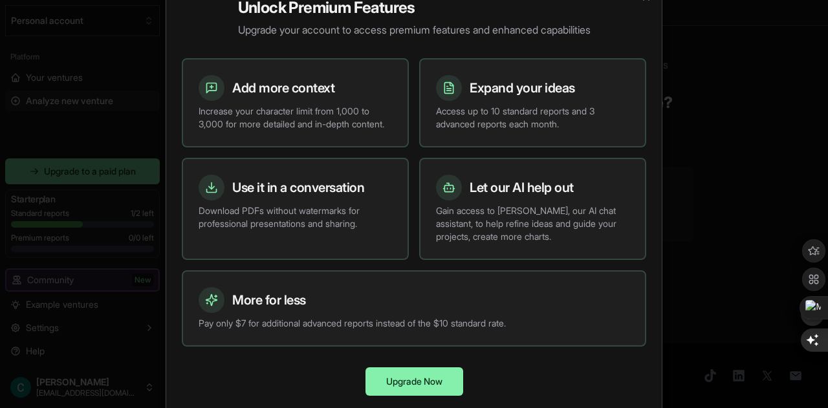
click at [723, 202] on div at bounding box center [414, 204] width 828 height 408
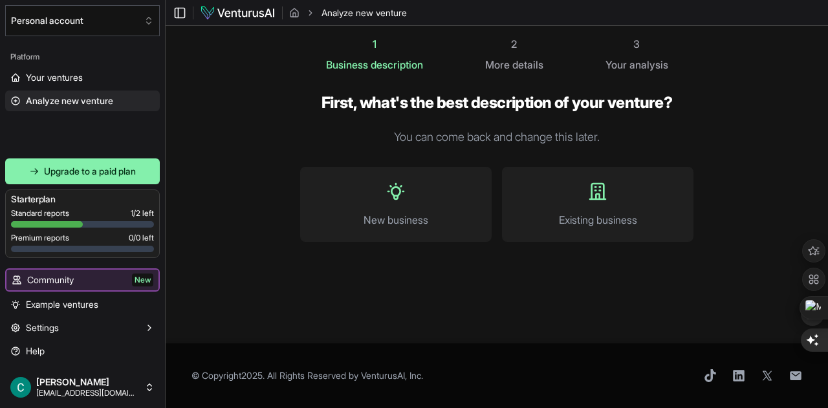
click at [136, 21] on button "Personal account" at bounding box center [82, 20] width 155 height 31
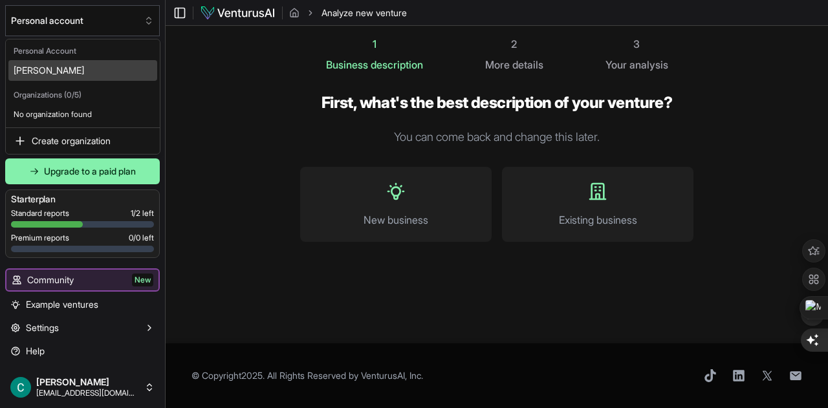
click at [136, 21] on html "We value your privacy We use cookies to enhance your browsing experience, serve…" at bounding box center [414, 204] width 828 height 408
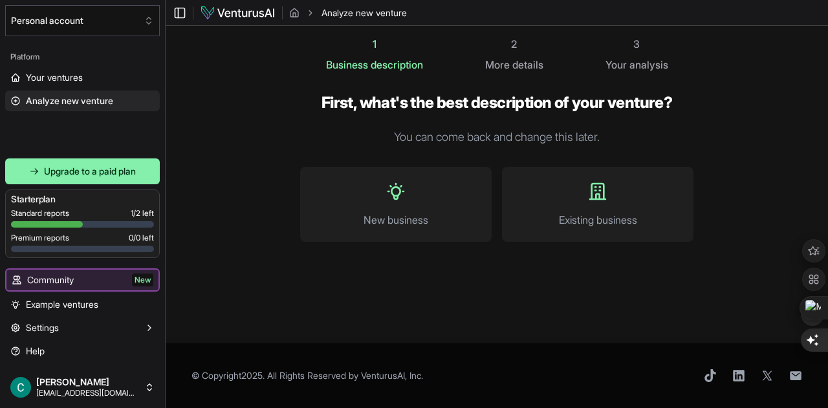
click at [60, 80] on span "Your ventures" at bounding box center [54, 77] width 57 height 13
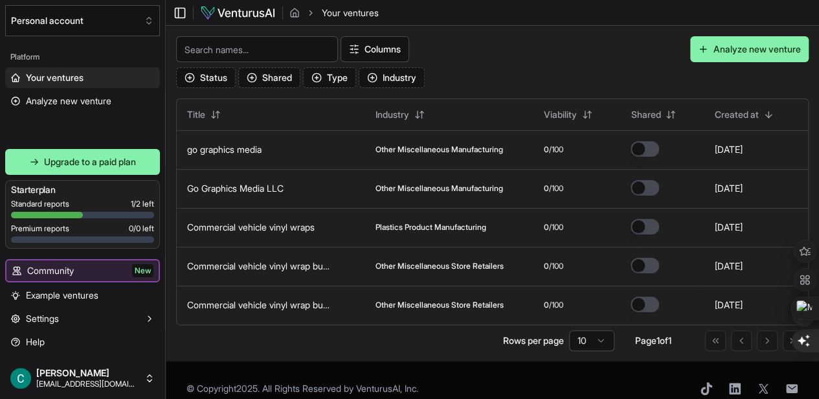
click at [261, 155] on link "go graphics media" at bounding box center [224, 149] width 74 height 11
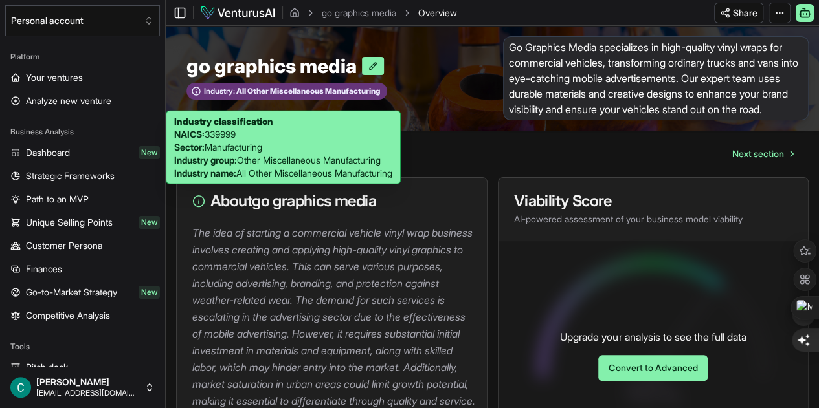
click at [296, 96] on span "All Other Miscellaneous Manufacturing" at bounding box center [307, 91] width 145 height 10
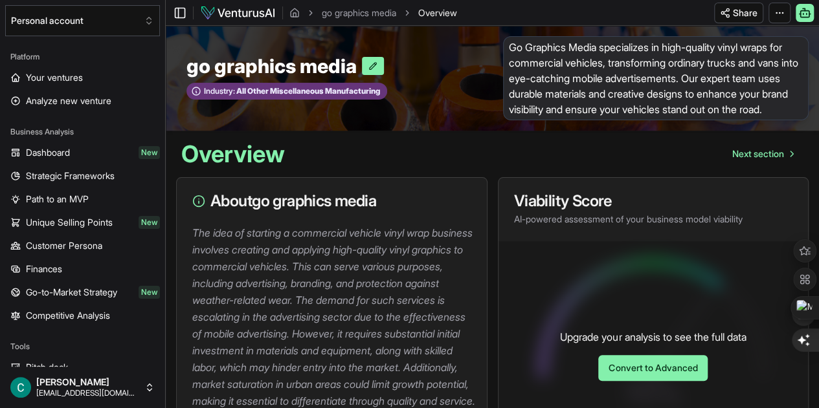
click at [792, 167] on link "Next section" at bounding box center [762, 154] width 82 height 26
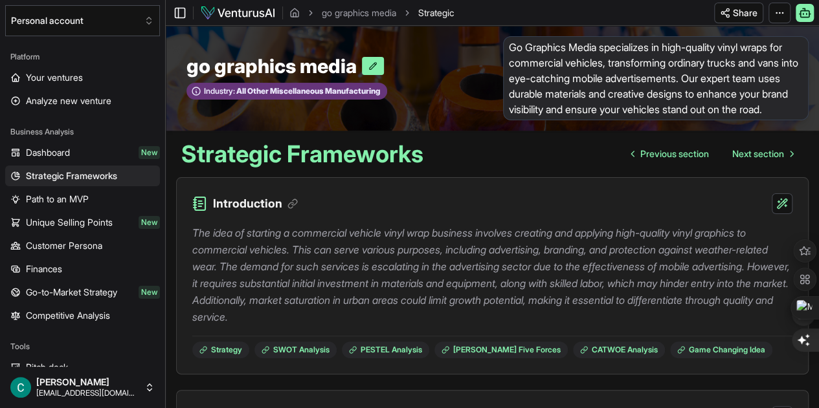
click at [762, 160] on span "Next section" at bounding box center [758, 154] width 52 height 13
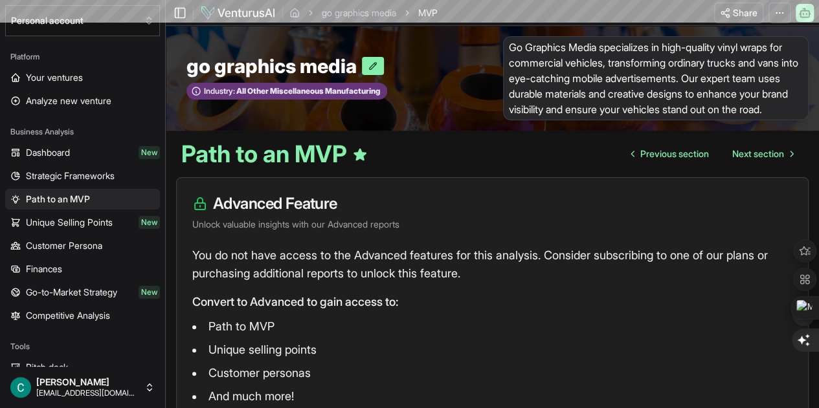
click at [762, 160] on span "Next section" at bounding box center [758, 154] width 52 height 13
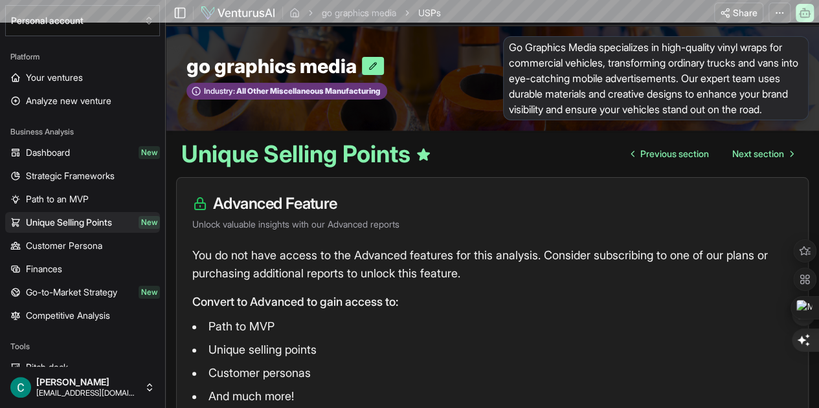
click at [762, 160] on span "Next section" at bounding box center [758, 154] width 52 height 13
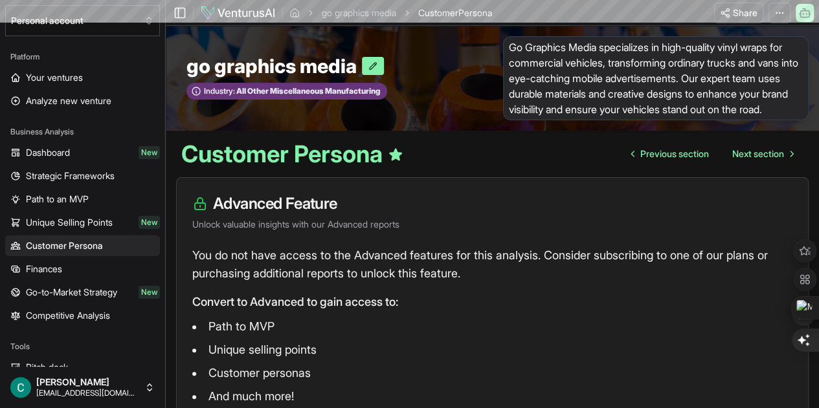
click at [762, 160] on span "Next section" at bounding box center [758, 154] width 52 height 13
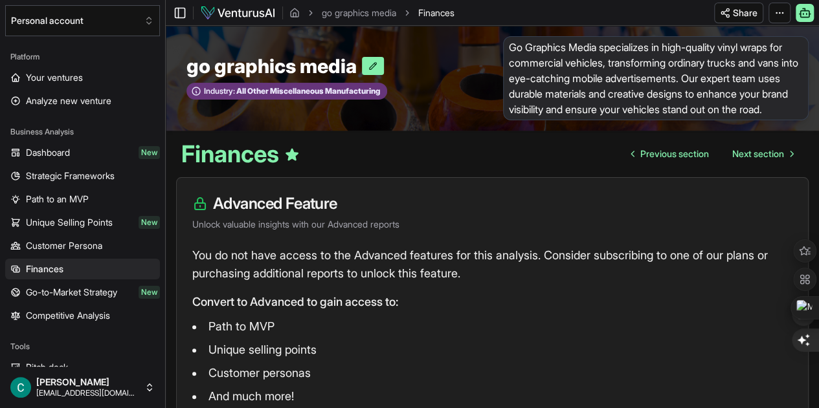
click at [762, 160] on span "Next section" at bounding box center [758, 154] width 52 height 13
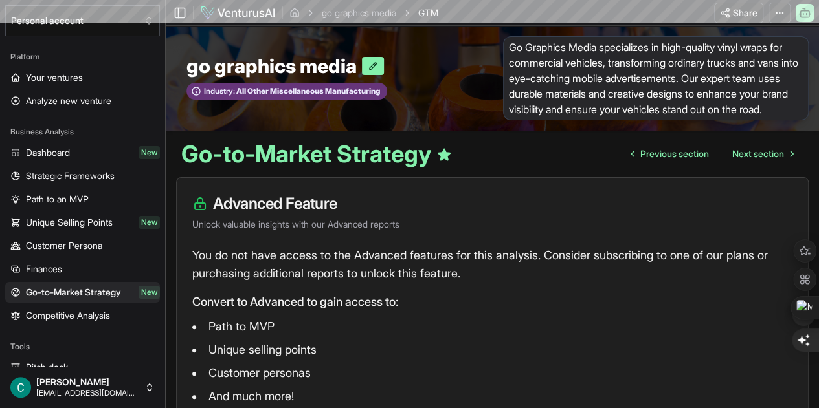
click at [762, 160] on span "Next section" at bounding box center [758, 154] width 52 height 13
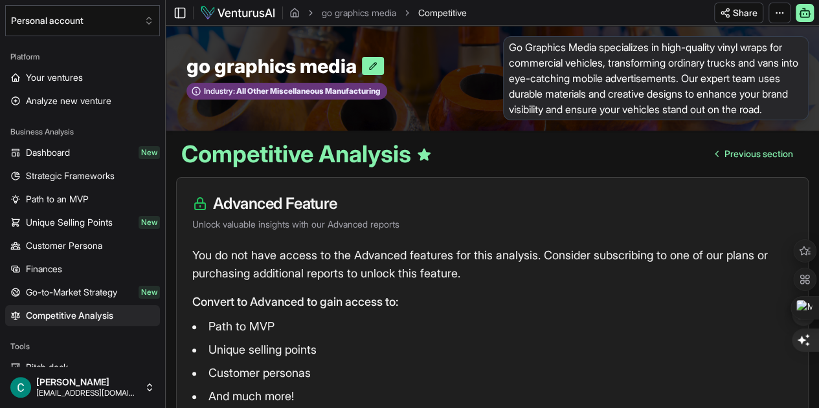
click at [762, 160] on span "Previous section" at bounding box center [758, 154] width 69 height 13
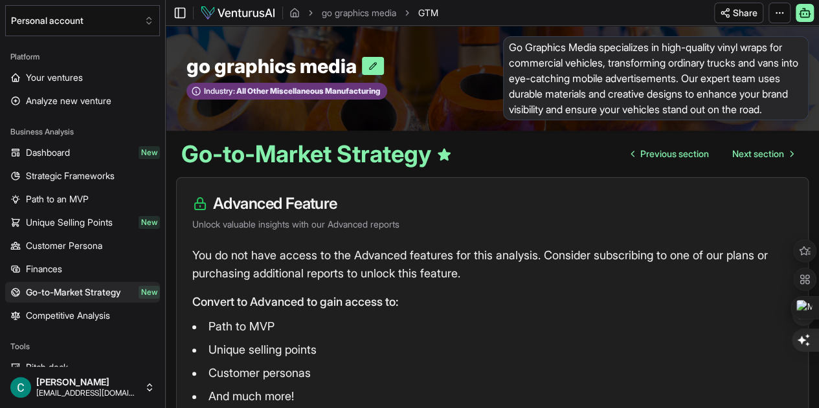
click at [762, 160] on span "Next section" at bounding box center [758, 154] width 52 height 13
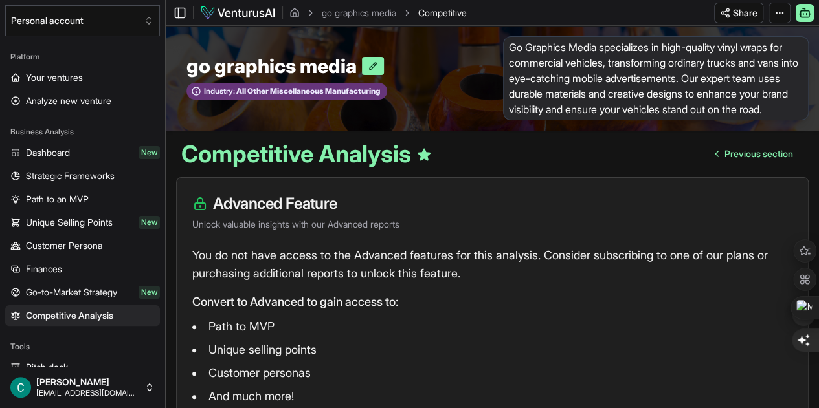
click at [762, 160] on span "Previous section" at bounding box center [758, 154] width 69 height 13
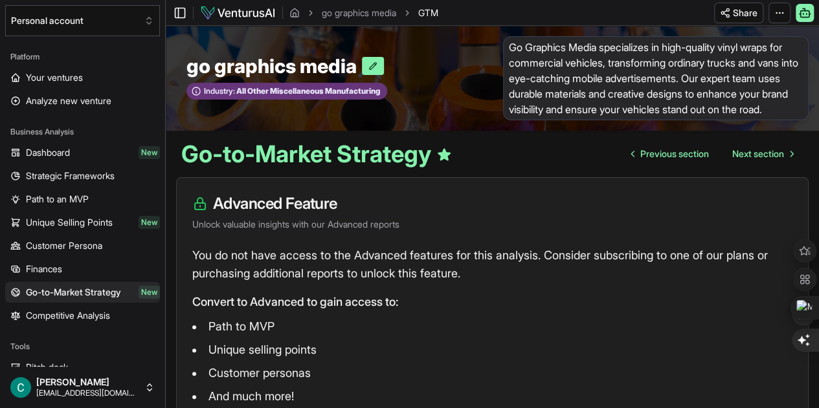
click at [786, 159] on icon "Go to next page" at bounding box center [791, 154] width 10 height 10
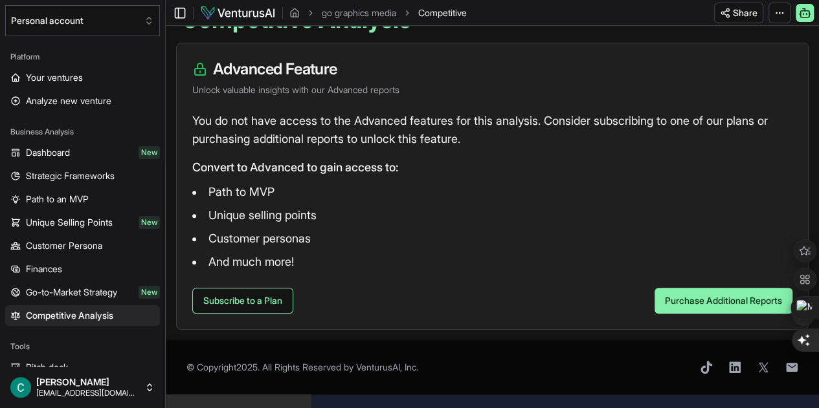
scroll to position [141, 0]
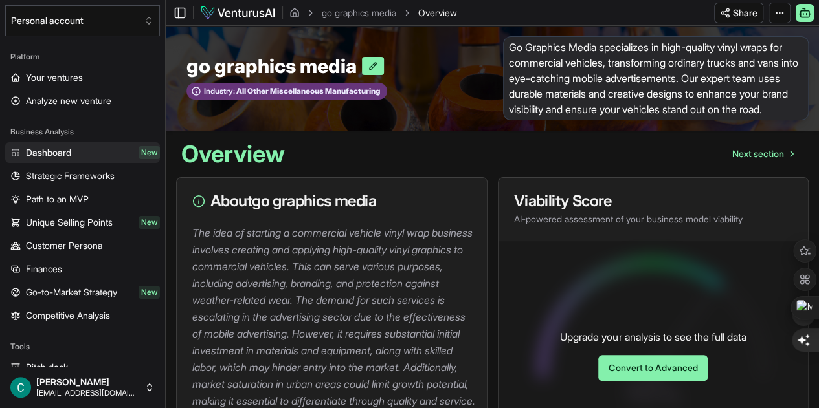
click at [50, 177] on span "Strategic Frameworks" at bounding box center [70, 176] width 89 height 13
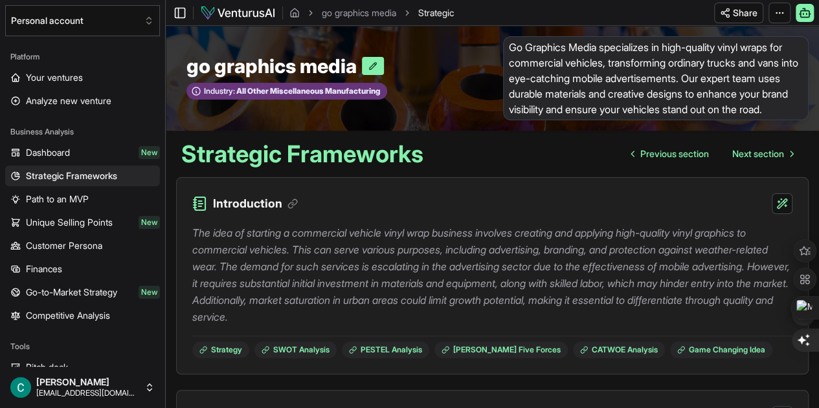
click at [362, 214] on div "Introduction" at bounding box center [492, 196] width 631 height 36
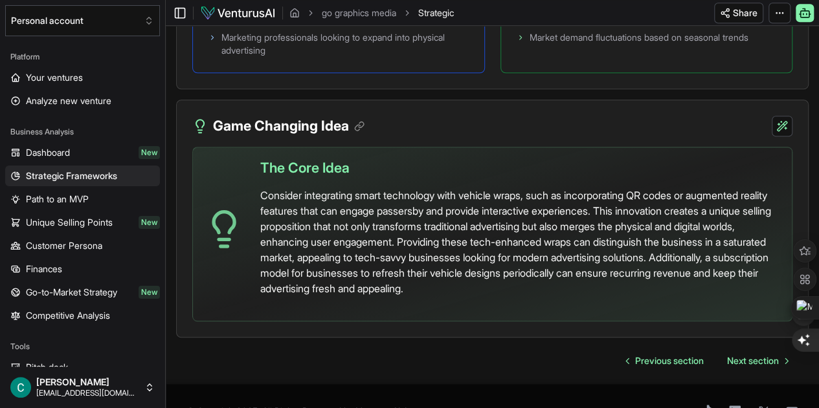
scroll to position [2987, 0]
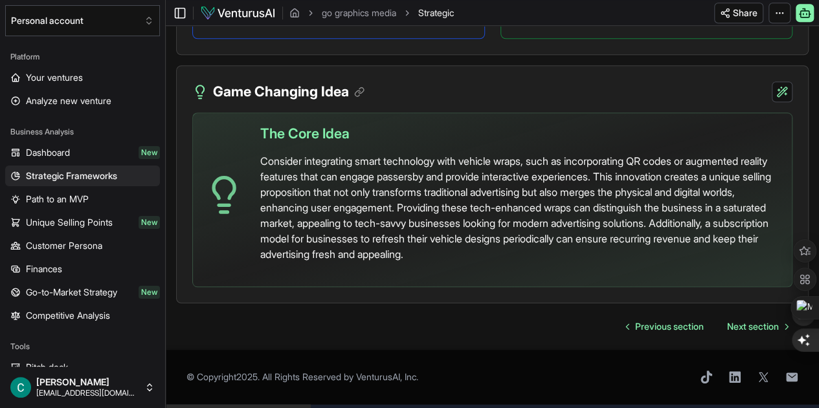
click at [68, 216] on span "Unique Selling Points" at bounding box center [69, 222] width 87 height 13
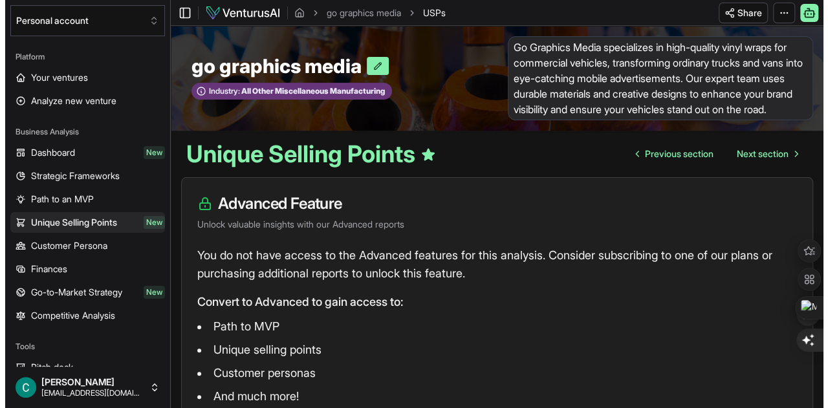
scroll to position [92, 0]
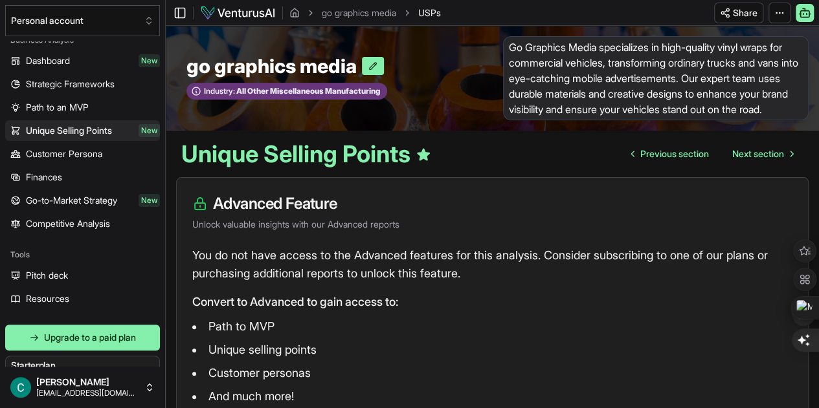
click at [45, 272] on span "Pitch deck" at bounding box center [47, 275] width 42 height 13
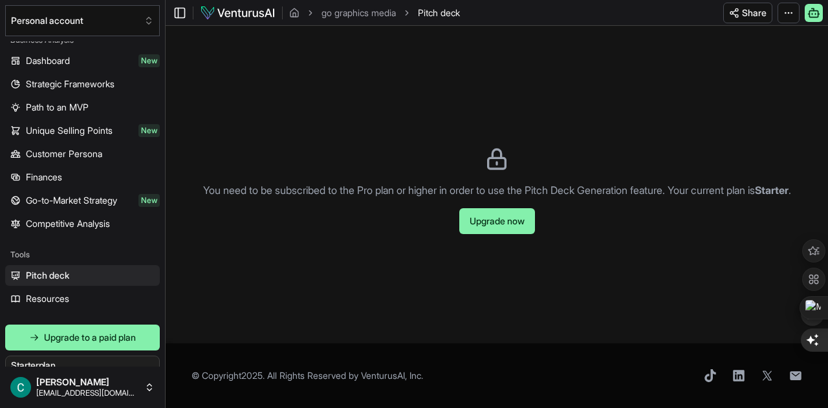
click at [51, 297] on span "Resources" at bounding box center [47, 298] width 43 height 13
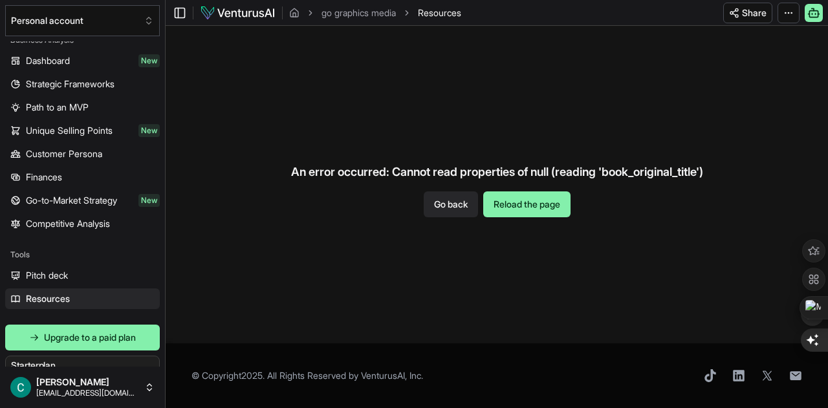
click at [528, 204] on button "Reload the page" at bounding box center [526, 205] width 87 height 26
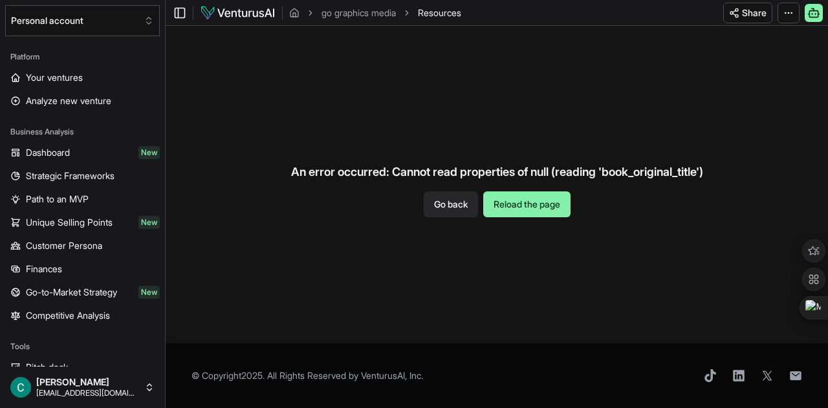
click at [813, 12] on icon at bounding box center [814, 13] width 13 height 16
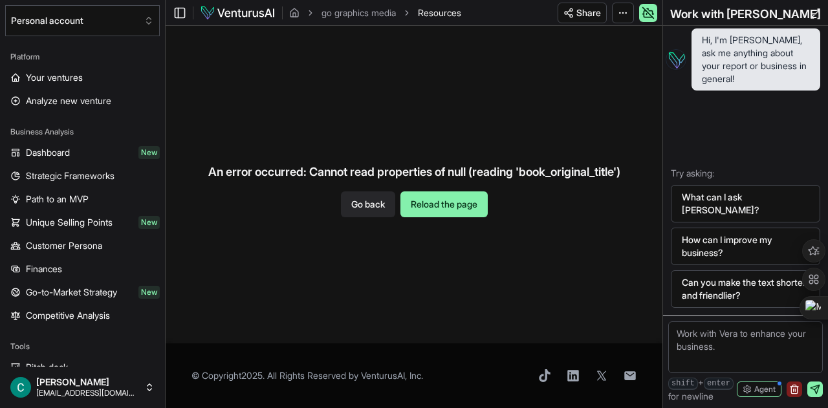
click at [758, 212] on button "What can I ask [PERSON_NAME]?" at bounding box center [745, 204] width 149 height 38
click at [438, 312] on div "An error occurred: Cannot read properties of null (reading 'book_original_title…" at bounding box center [414, 185] width 497 height 318
click at [448, 213] on button "Reload the page" at bounding box center [444, 205] width 87 height 26
